Goal: Obtain resource: Obtain resource

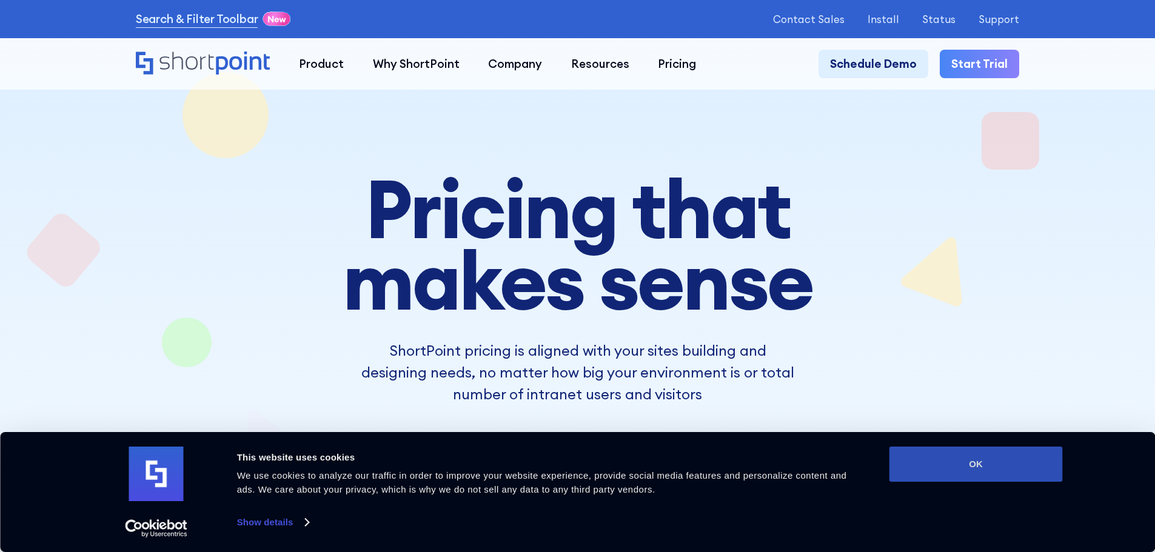
click at [978, 465] on button "OK" at bounding box center [976, 464] width 173 height 35
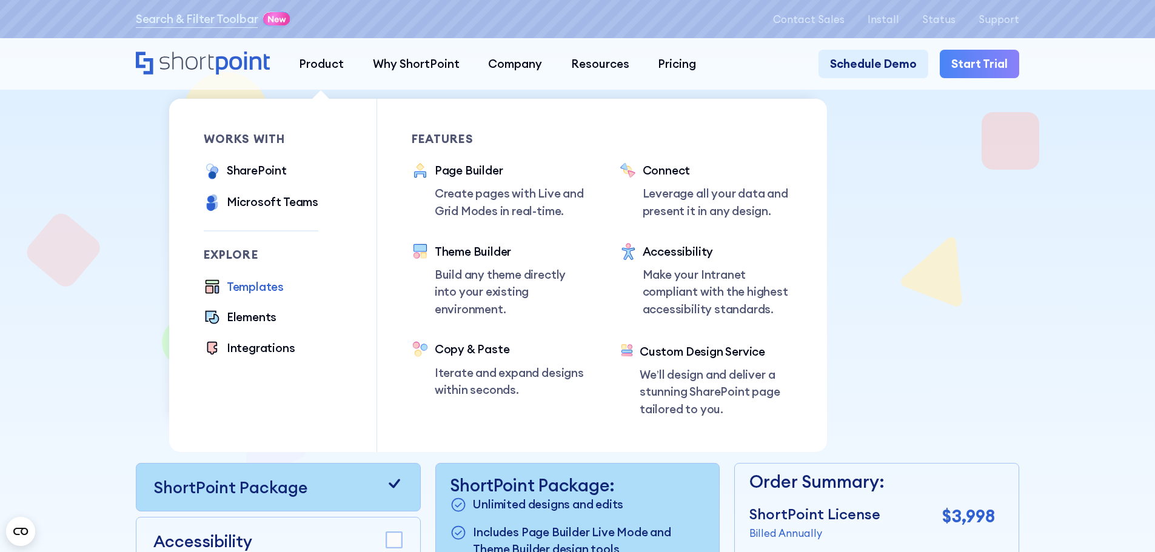
click at [267, 289] on div "Templates" at bounding box center [255, 287] width 57 height 18
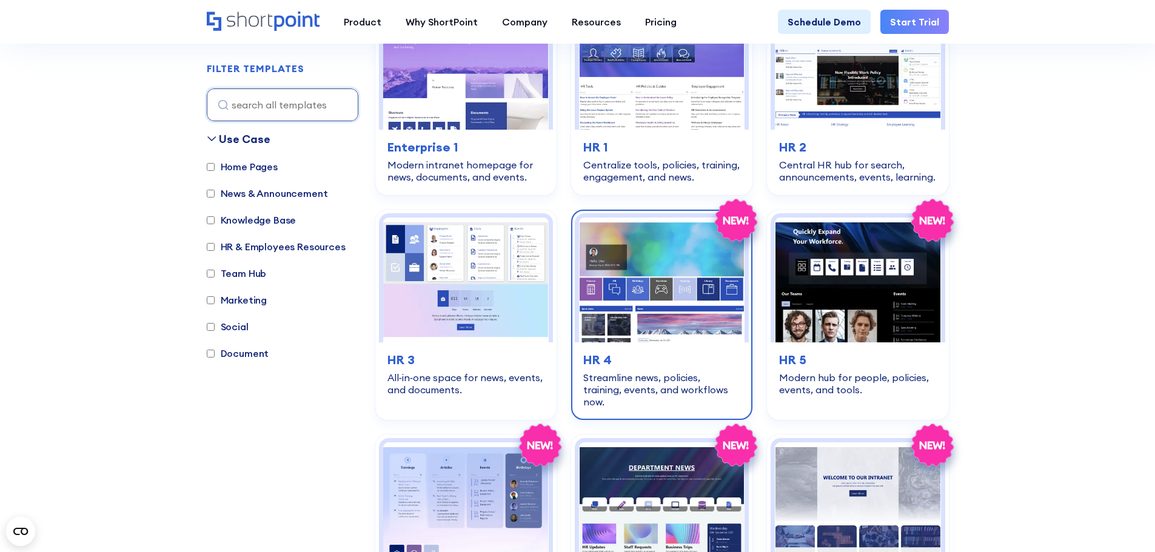
scroll to position [667, 0]
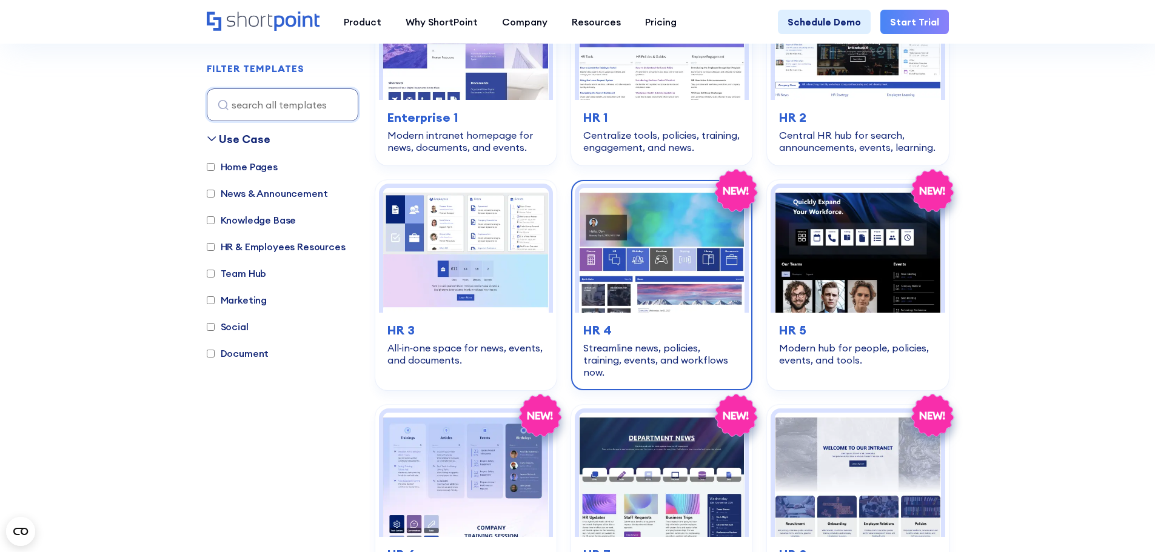
click at [672, 333] on h3 "HR 4" at bounding box center [661, 330] width 157 height 18
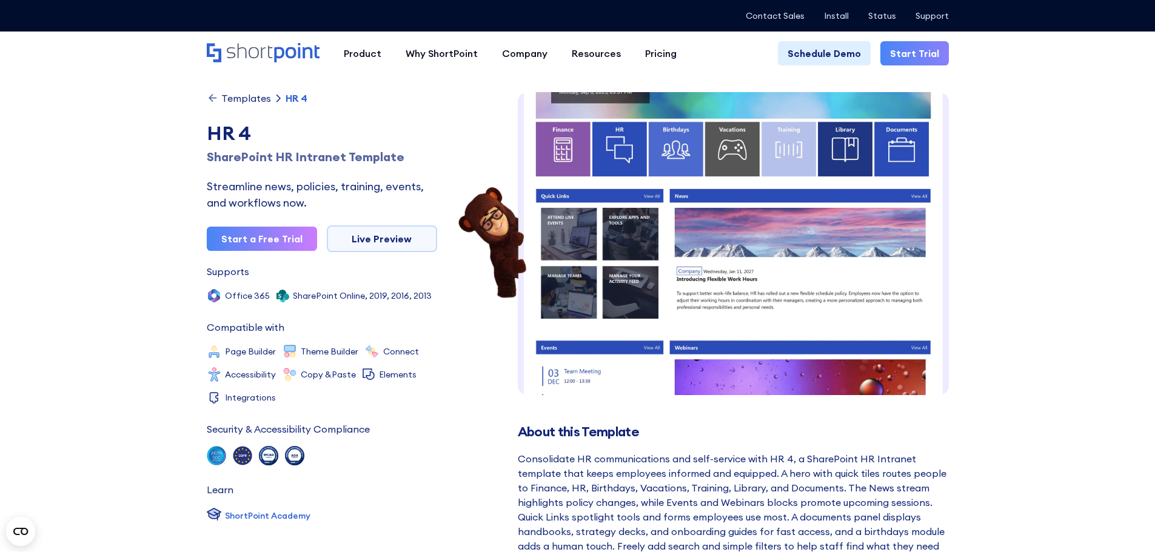
scroll to position [121, 0]
